Goal: Task Accomplishment & Management: Manage account settings

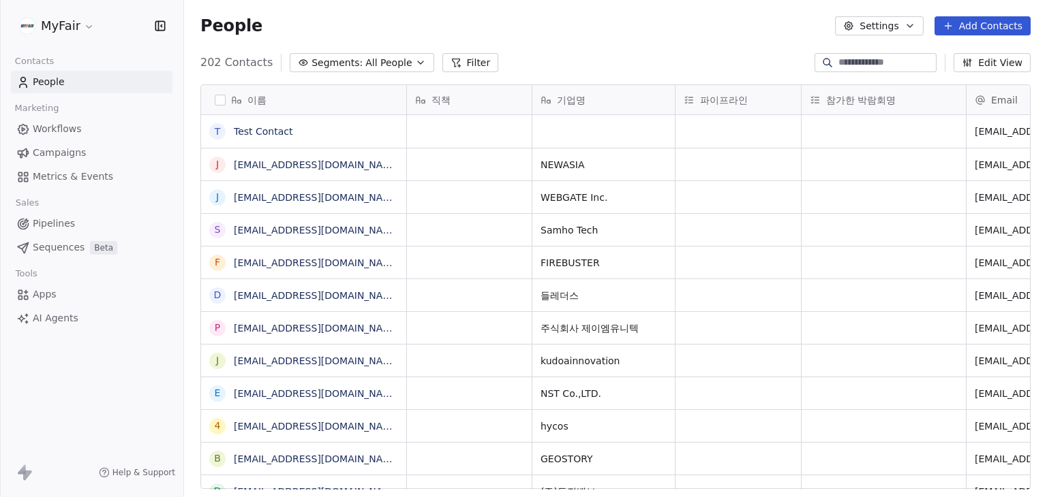
scroll to position [11, 11]
click at [72, 31] on html "MyFair Contacts People Marketing Workflows Campaigns Metrics & Events Sales Pip…" at bounding box center [523, 248] width 1047 height 497
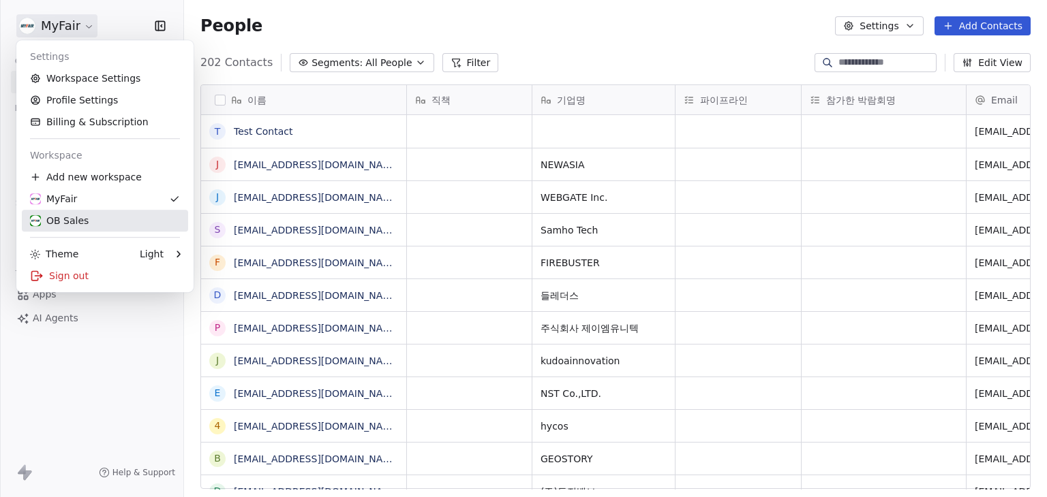
click at [76, 226] on div "OB Sales" at bounding box center [59, 221] width 59 height 14
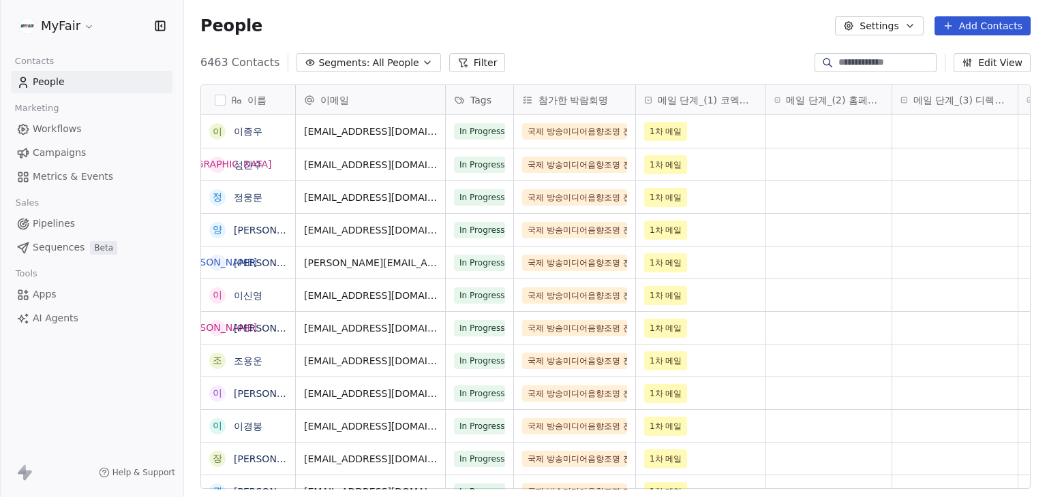
scroll to position [427, 852]
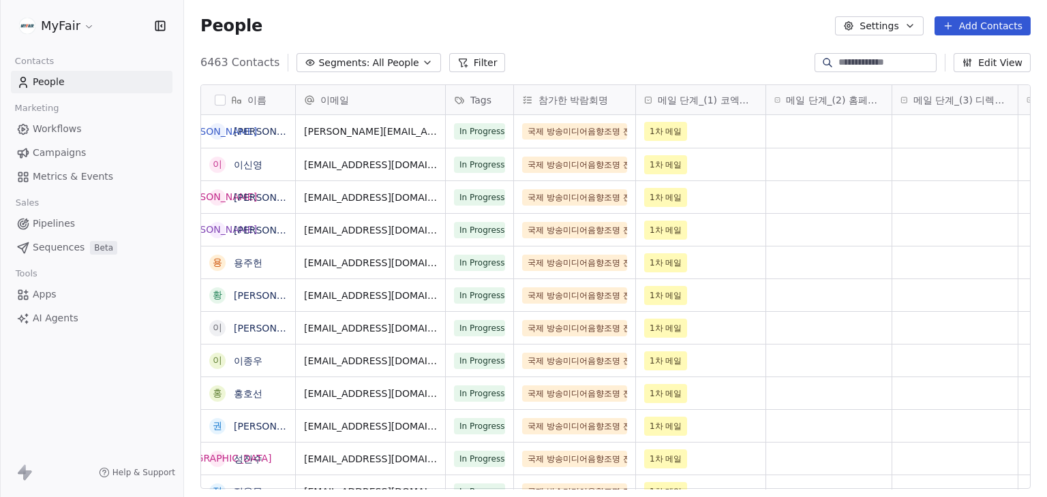
click at [64, 149] on span "Campaigns" at bounding box center [59, 153] width 53 height 14
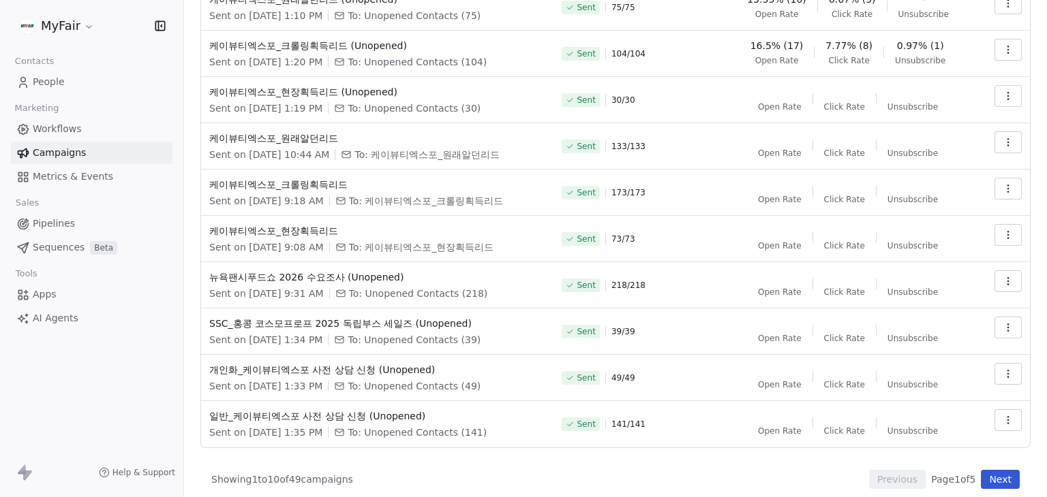
scroll to position [139, 0]
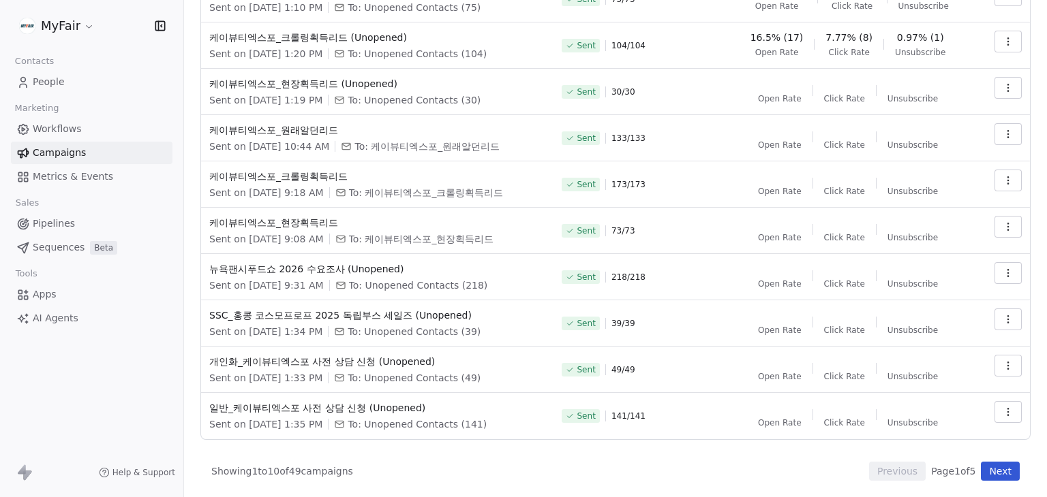
click at [987, 480] on button "Next" at bounding box center [1000, 471] width 39 height 19
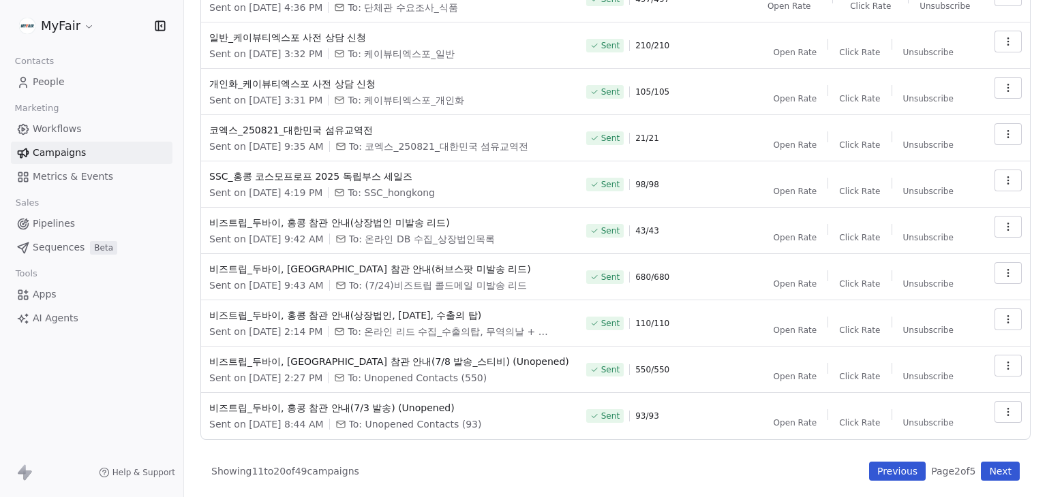
click at [985, 479] on button "Next" at bounding box center [1000, 471] width 39 height 19
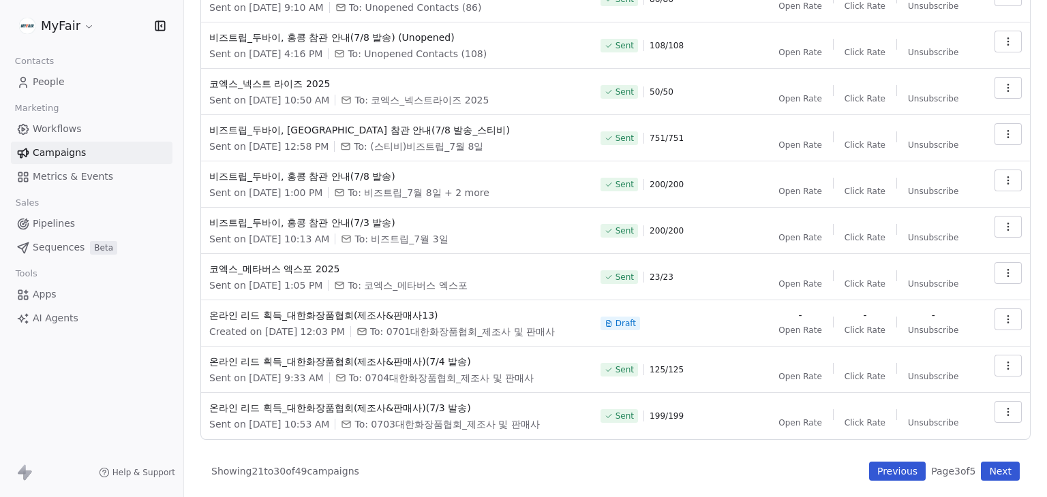
click at [981, 469] on button "Next" at bounding box center [1000, 471] width 39 height 19
click at [898, 478] on button "Previous" at bounding box center [897, 471] width 57 height 19
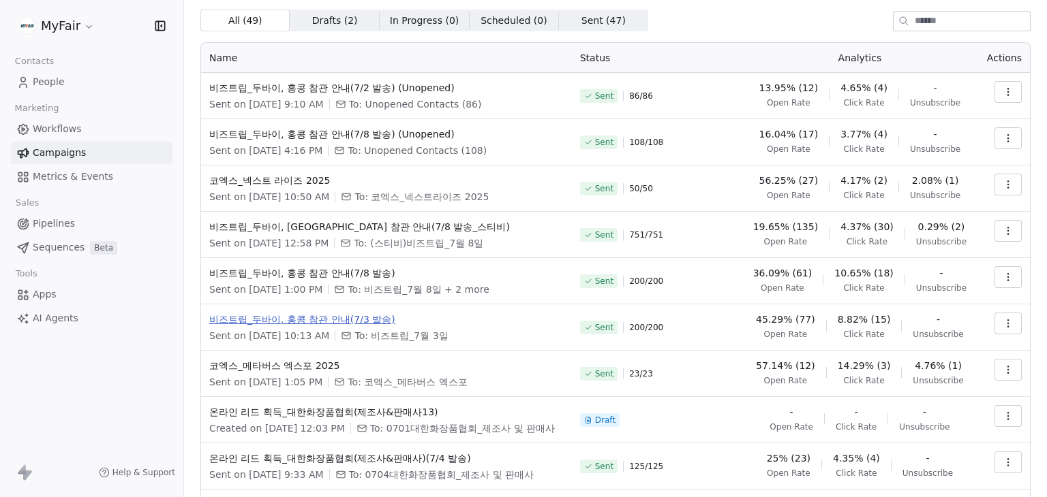
scroll to position [3, 0]
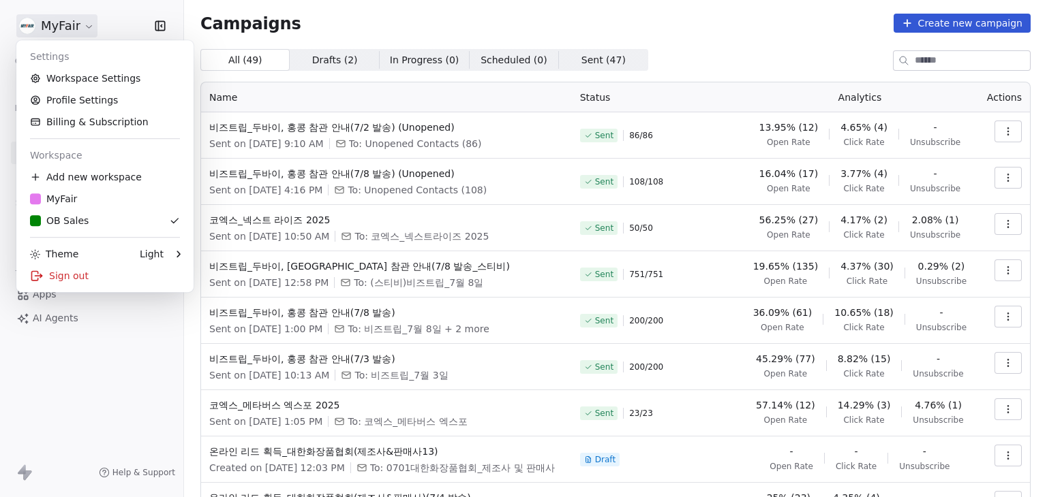
click at [69, 20] on html "MyFair Contacts People Marketing Workflows Campaigns Metrics & Events Sales Pip…" at bounding box center [523, 248] width 1047 height 497
click at [82, 281] on div "Sign out" at bounding box center [105, 276] width 166 height 22
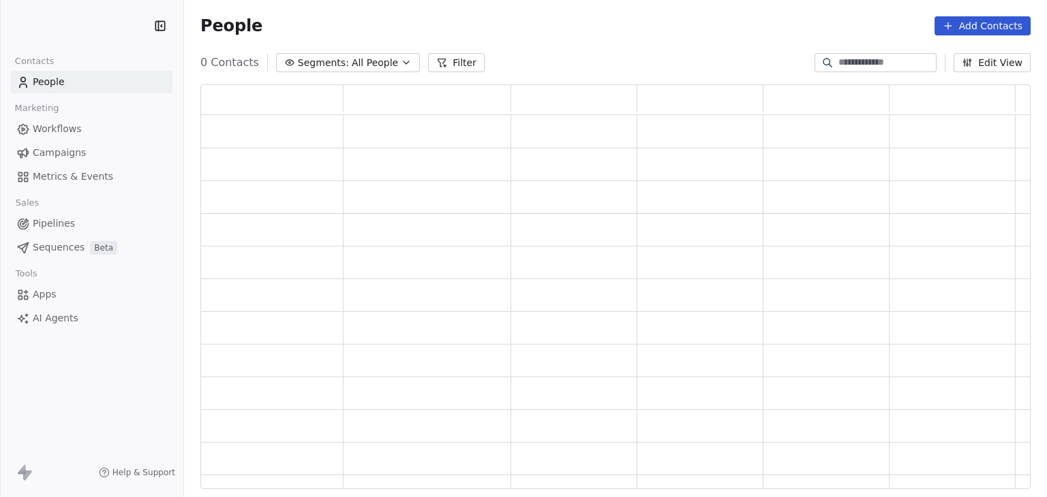
scroll to position [394, 819]
